Goal: Task Accomplishment & Management: Complete application form

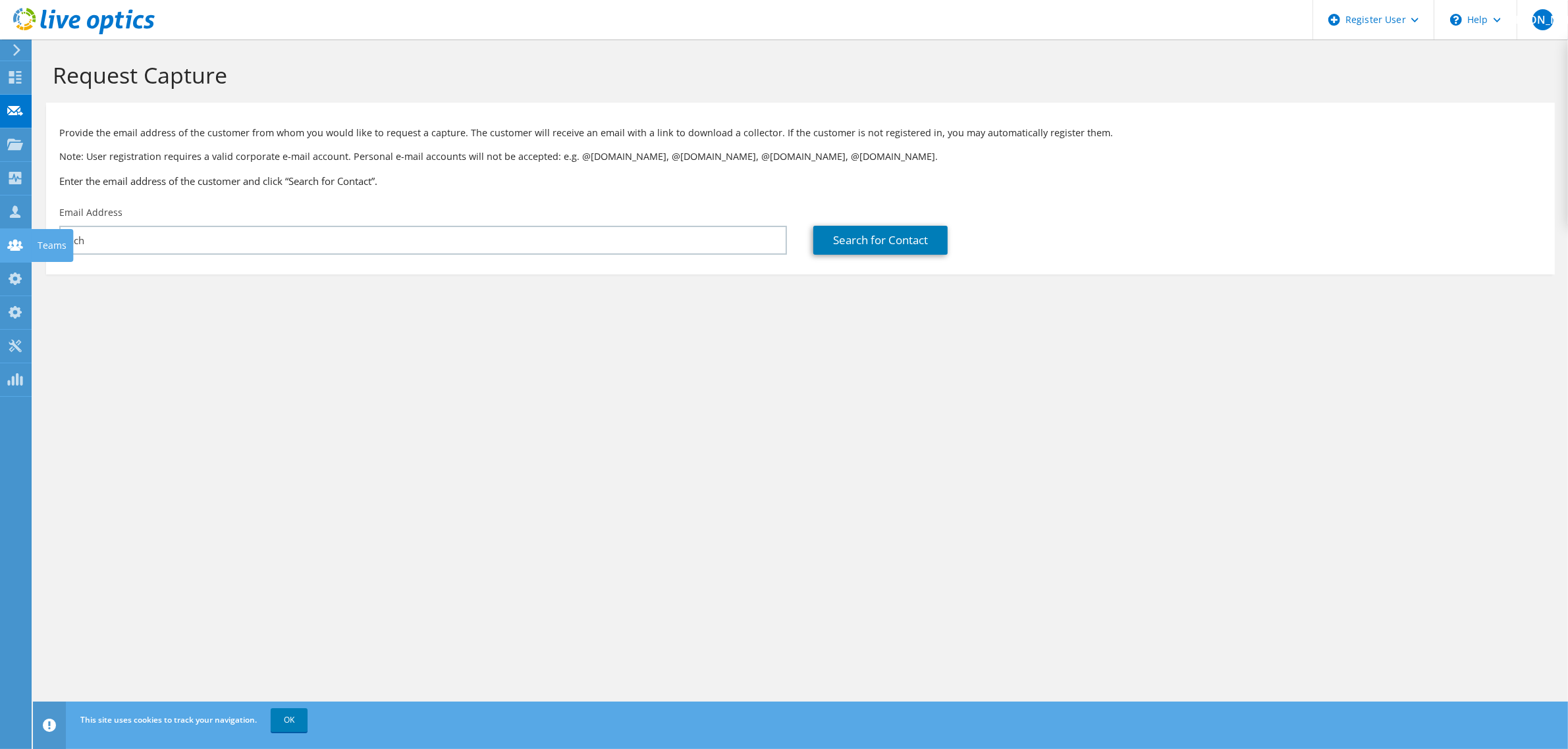
drag, startPoint x: 179, startPoint y: 239, endPoint x: 28, endPoint y: 230, distance: 151.3
click at [28, 230] on div "[PERSON_NAME] Dell Admin User [PERSON_NAME] [PERSON_NAME][EMAIL_ADDRESS][DOMAIN…" at bounding box center [784, 374] width 1568 height 749
type input "s"
type input "a"
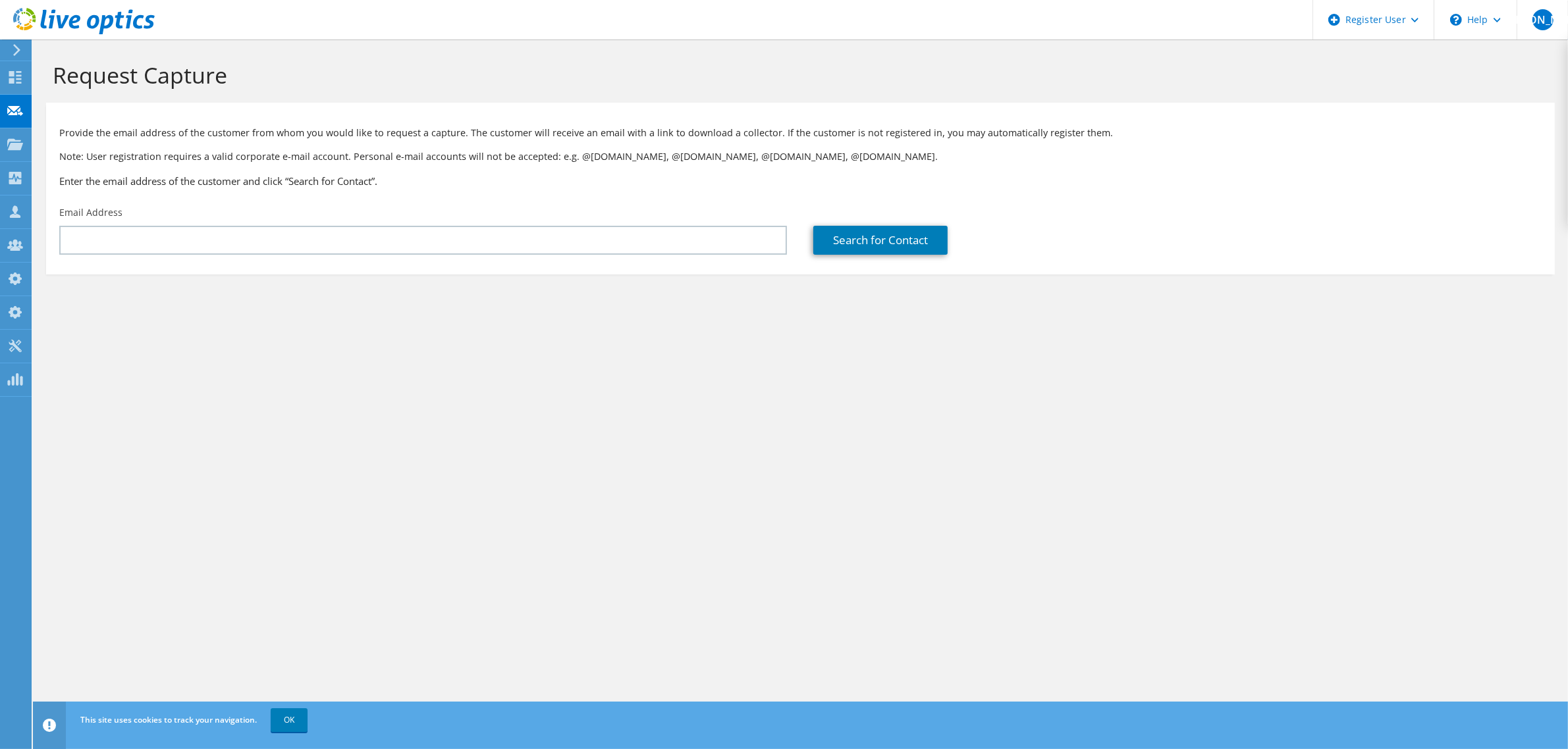
type input "s"
type input "sachin.koshti2121@yopmail.com"
click at [895, 245] on link "Search for Contact" at bounding box center [880, 240] width 134 height 29
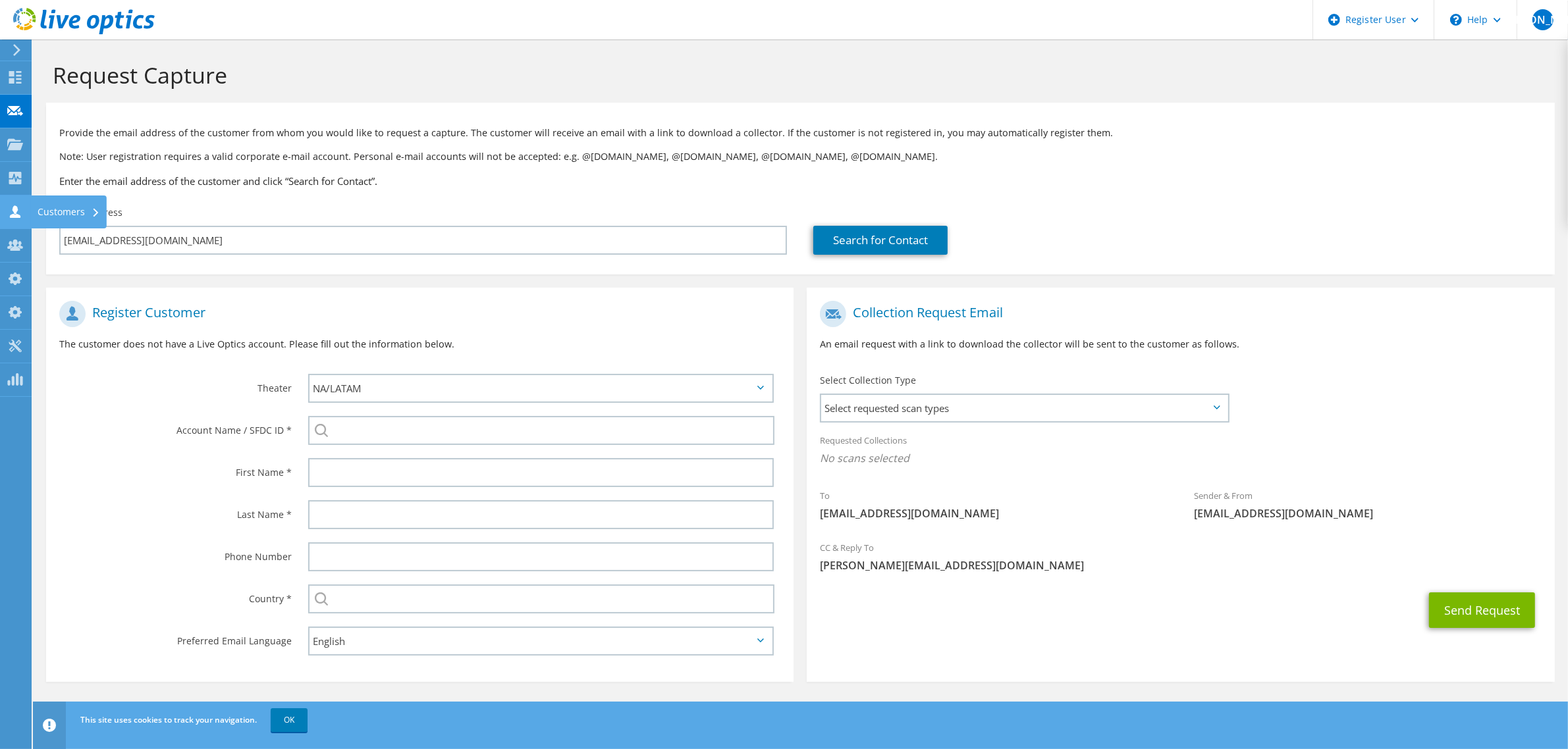
click at [9, 217] on icon at bounding box center [15, 211] width 16 height 12
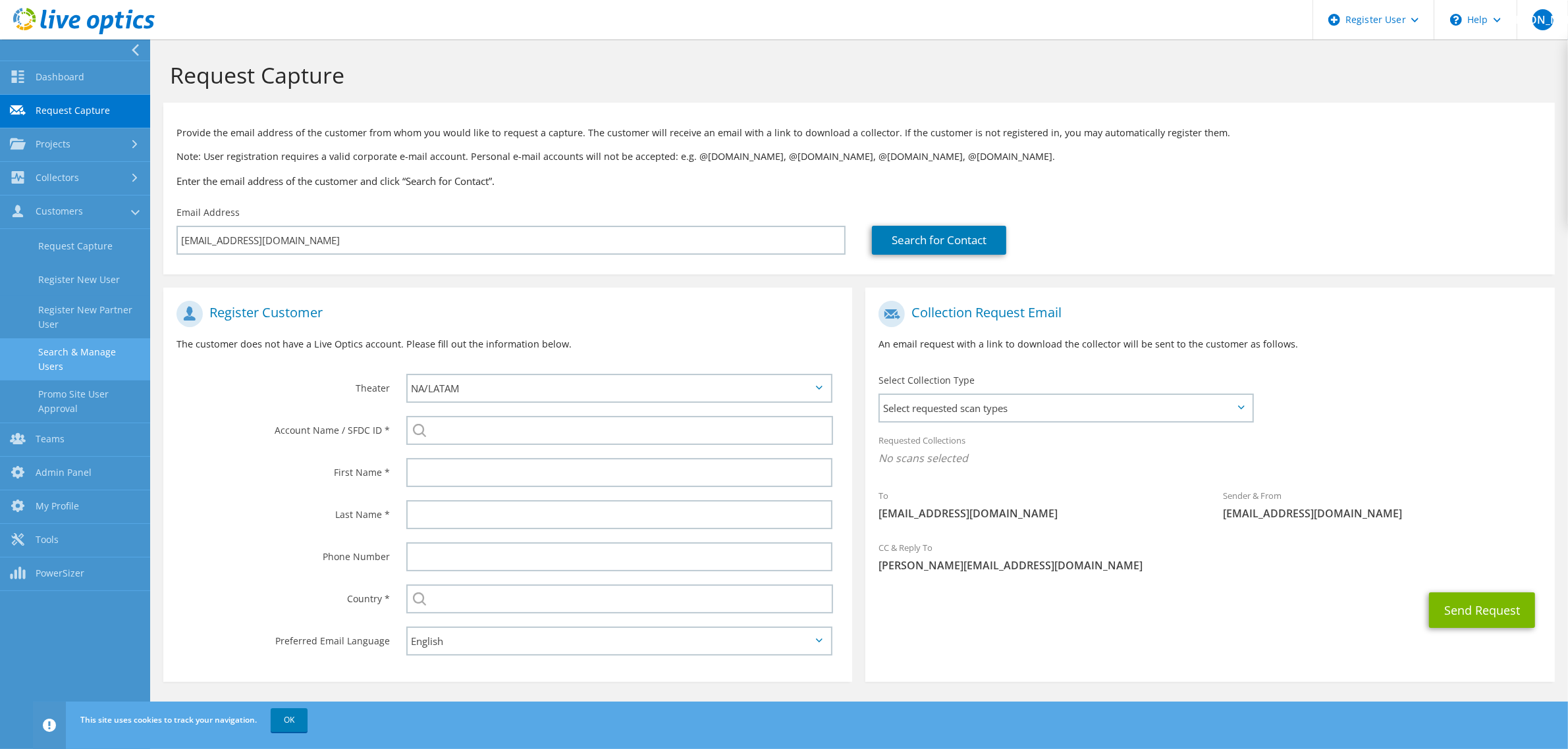
click at [63, 351] on link "Search & Manage Users" at bounding box center [75, 359] width 150 height 42
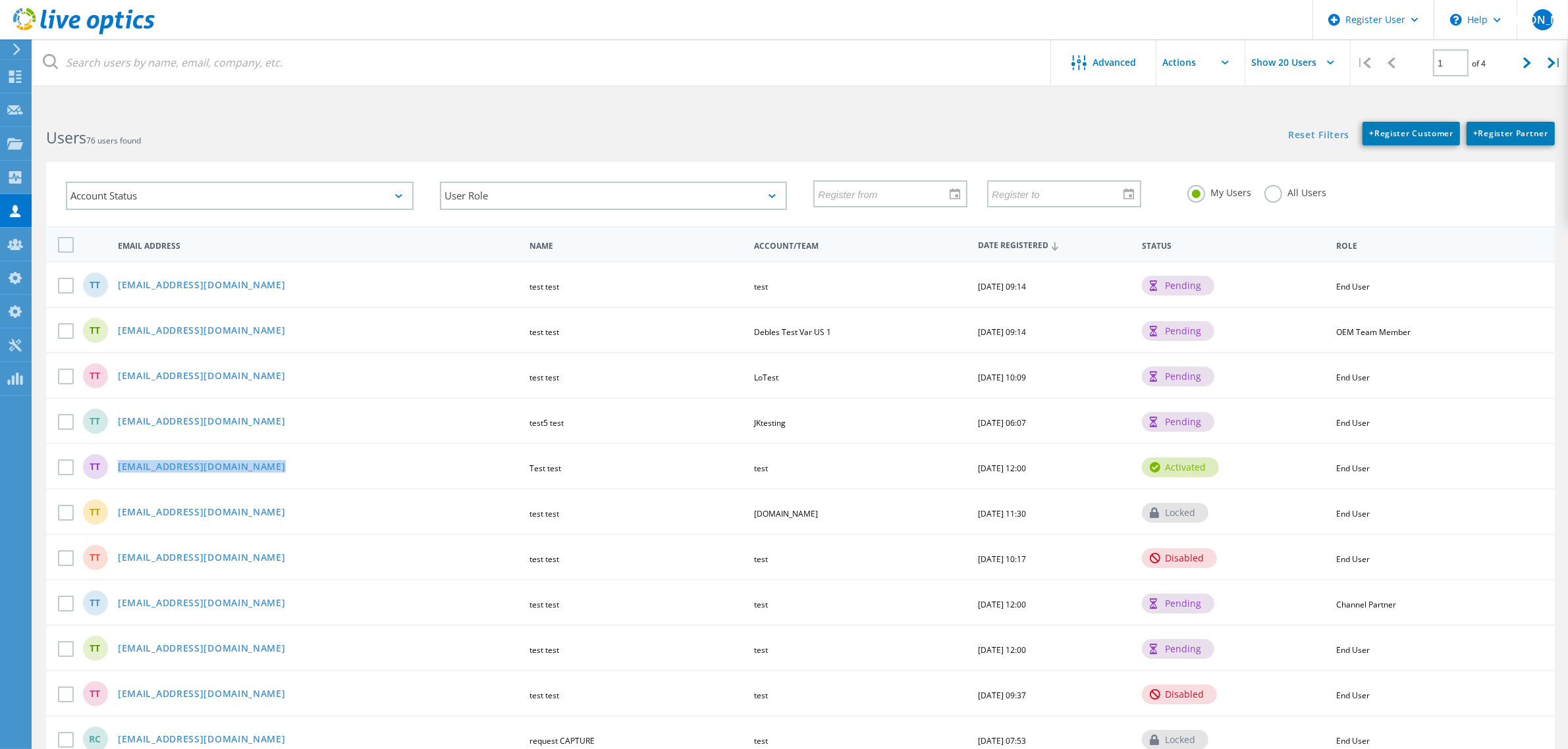
drag, startPoint x: 290, startPoint y: 464, endPoint x: 114, endPoint y: 458, distance: 176.1
click at [114, 462] on div "sachin_koshti123@yopmail.com" at bounding box center [318, 468] width 414 height 12
copy link "sachin_koshti123@yopmail.com"
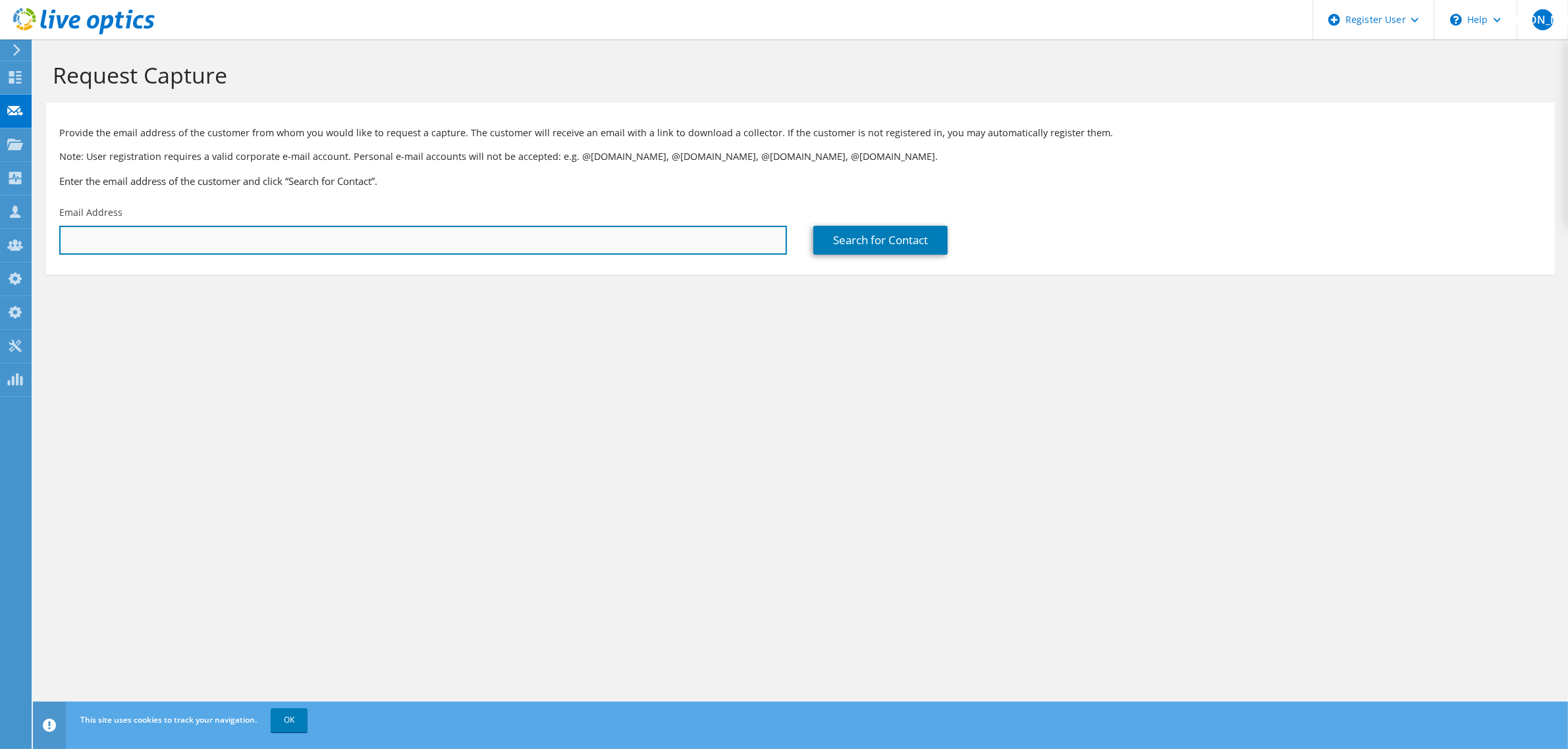
drag, startPoint x: 509, startPoint y: 239, endPoint x: 517, endPoint y: 239, distance: 8.0
click at [509, 239] on input "text" at bounding box center [423, 240] width 728 height 29
paste input "sachin_koshti123@yopmail.com"
type input "sachin_koshti123@yopmail.com"
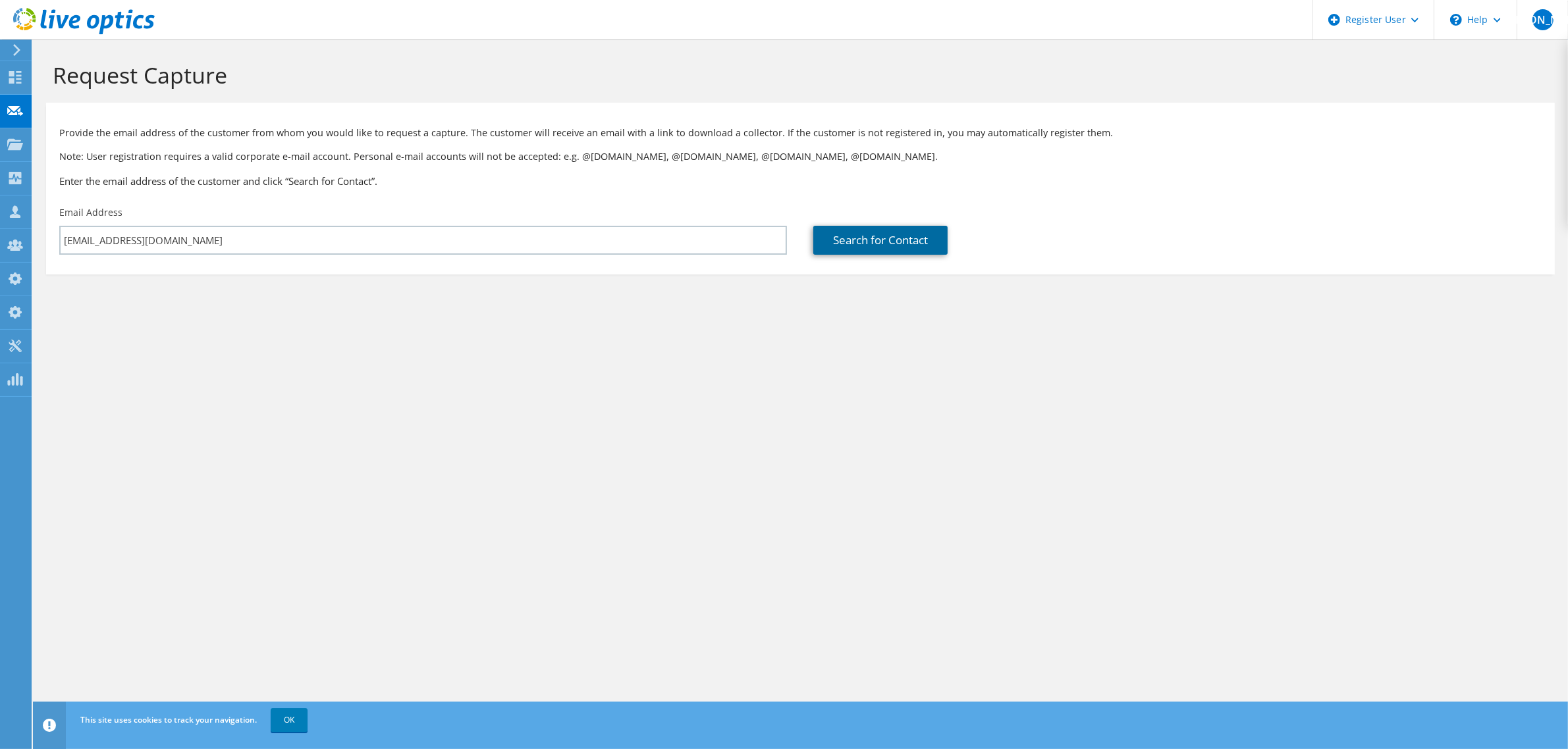
click at [877, 245] on link "Search for Contact" at bounding box center [880, 240] width 134 height 29
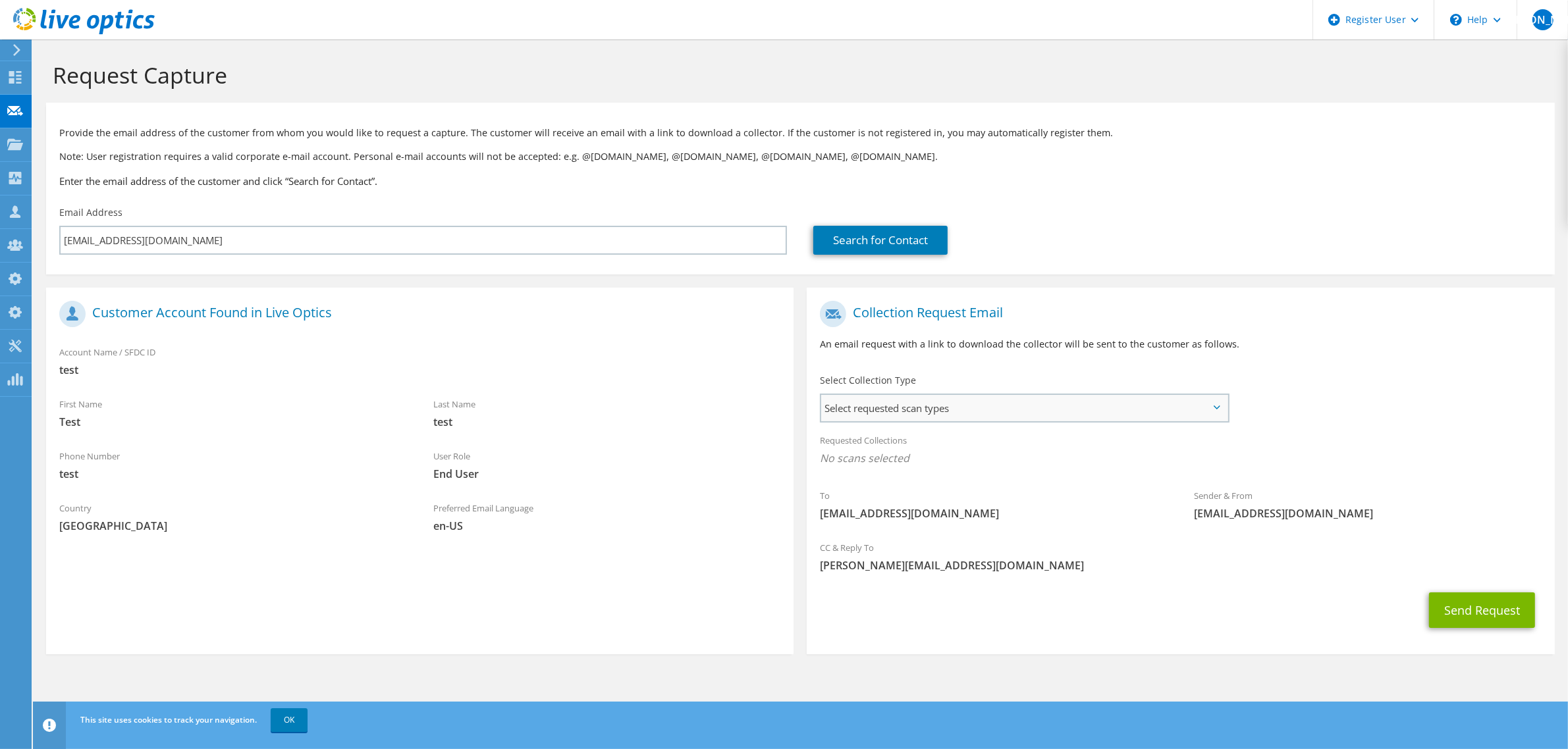
click at [953, 416] on span "Select requested scan types" at bounding box center [1024, 408] width 406 height 26
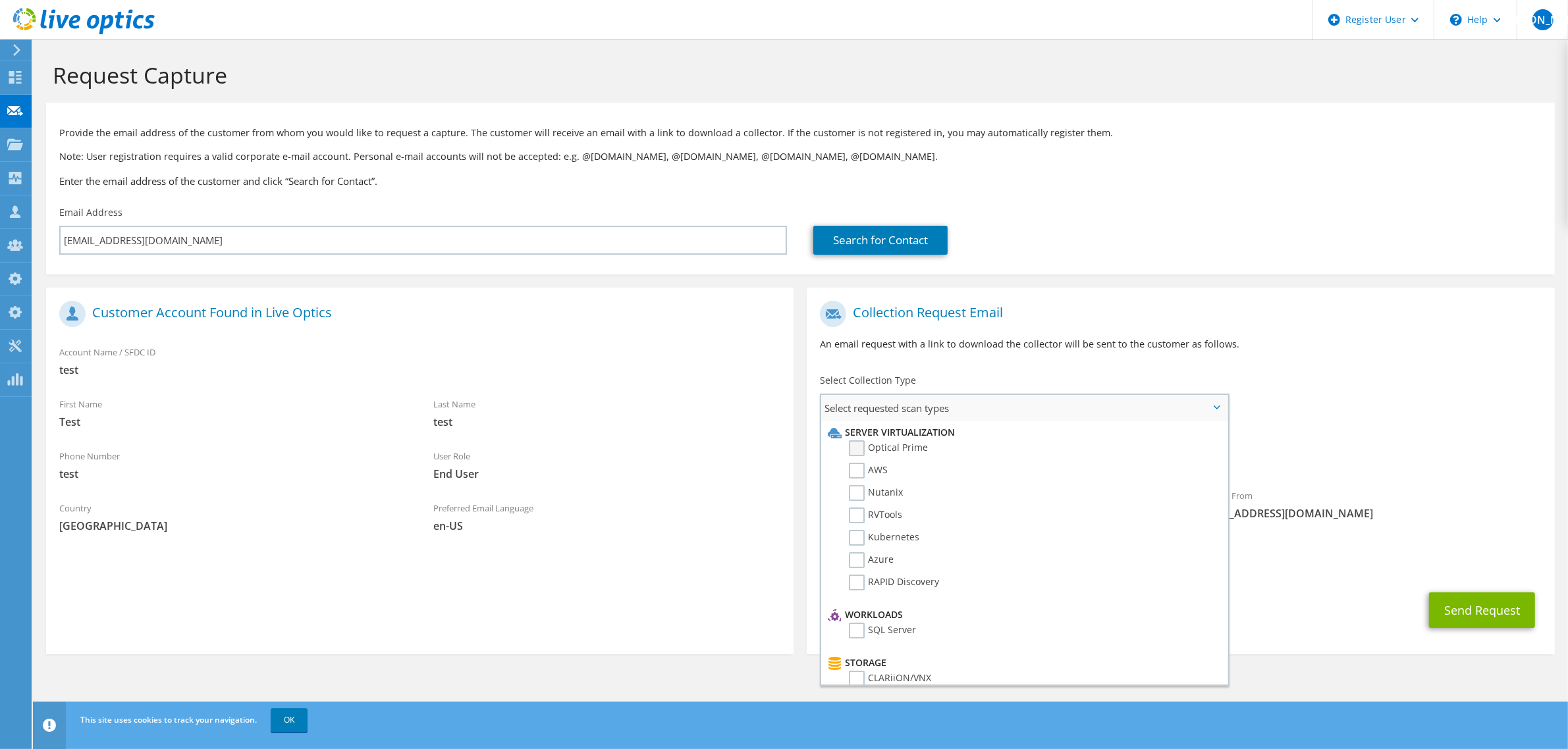
click at [907, 445] on label "Optical Prime" at bounding box center [888, 448] width 79 height 16
click at [0, 0] on input "Optical Prime" at bounding box center [0, 0] width 0 height 0
click at [1416, 462] on span "Optical Prime" at bounding box center [1180, 462] width 721 height 22
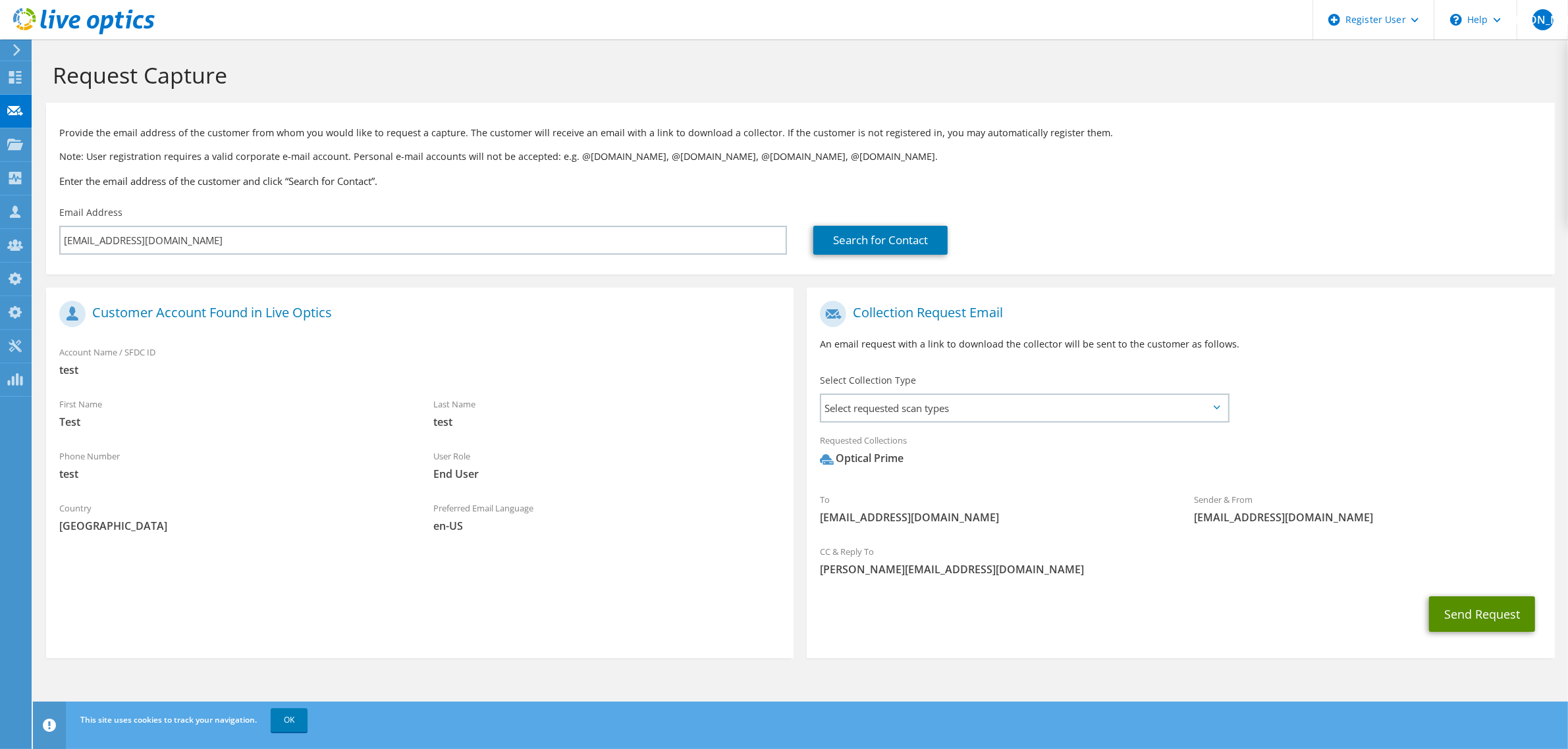
click at [1462, 620] on button "Send Request" at bounding box center [1482, 614] width 106 height 35
